Goal: Use online tool/utility: Utilize a website feature to perform a specific function

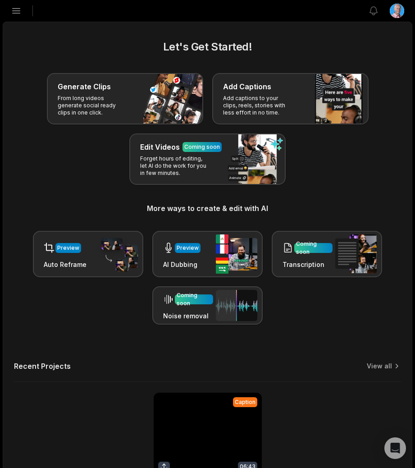
click at [237, 427] on link at bounding box center [208, 451] width 108 height 118
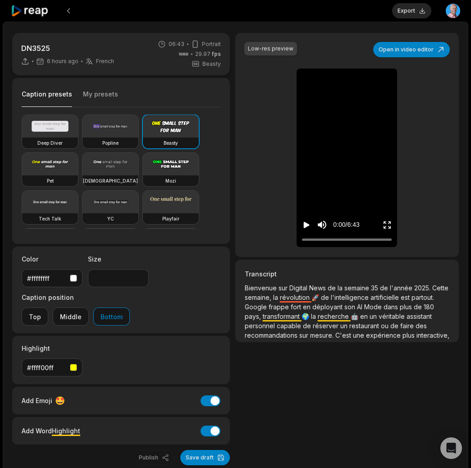
click at [36, 8] on icon at bounding box center [30, 11] width 38 height 12
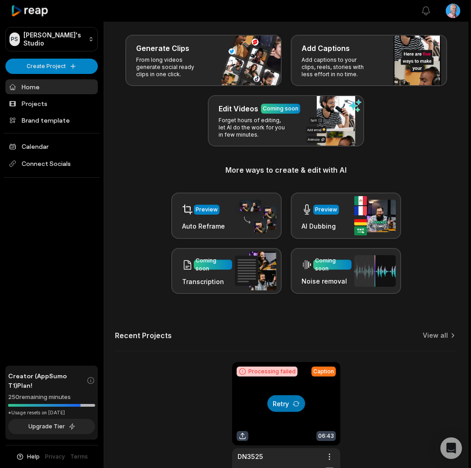
scroll to position [59, 0]
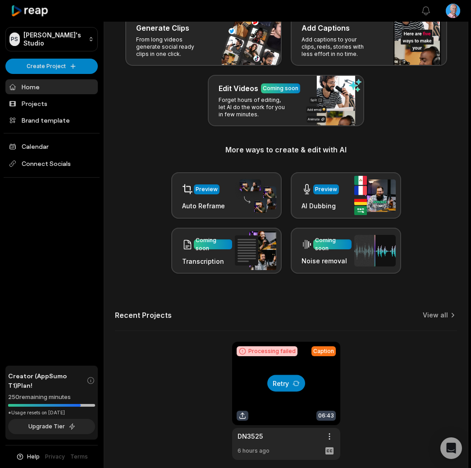
click at [282, 385] on button "Retry" at bounding box center [286, 383] width 38 height 17
click at [284, 428] on link at bounding box center [286, 401] width 108 height 118
